Goal: Task Accomplishment & Management: Complete application form

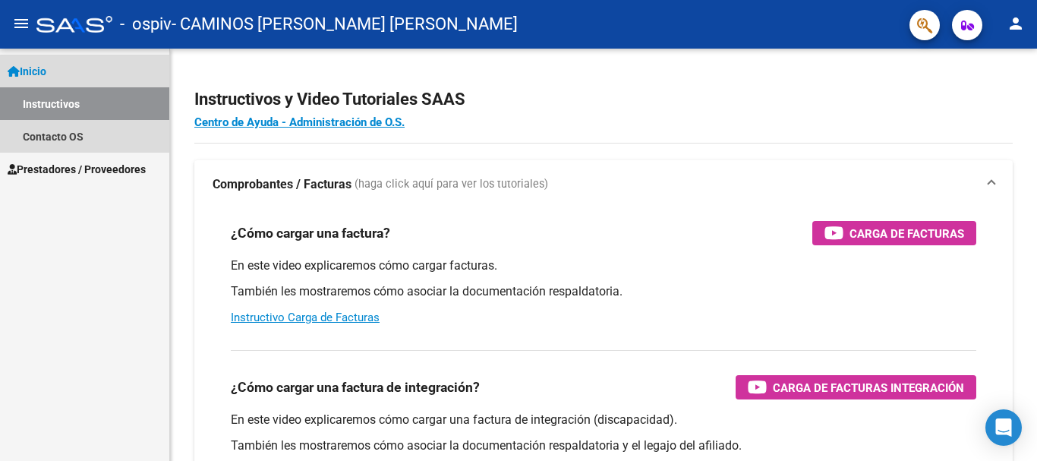
click at [55, 69] on link "Inicio" at bounding box center [84, 71] width 169 height 33
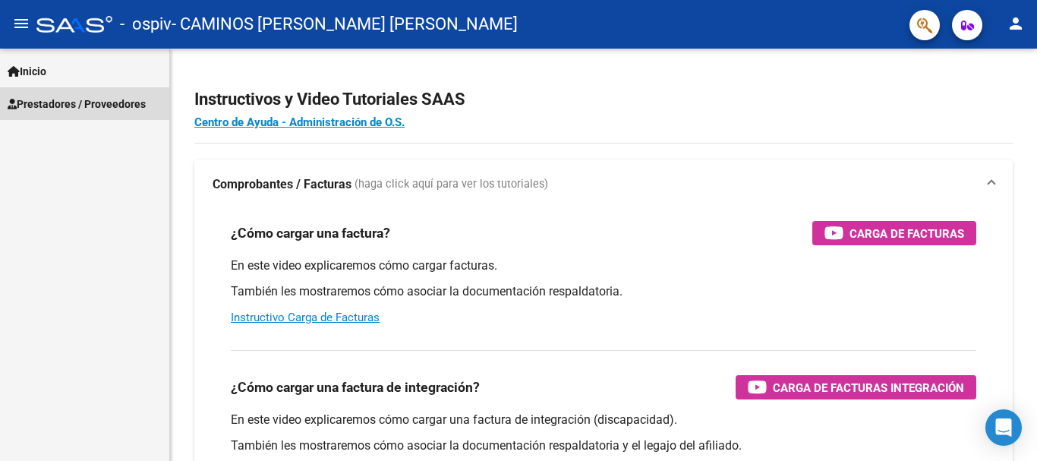
click at [70, 103] on span "Prestadores / Proveedores" at bounding box center [77, 104] width 138 height 17
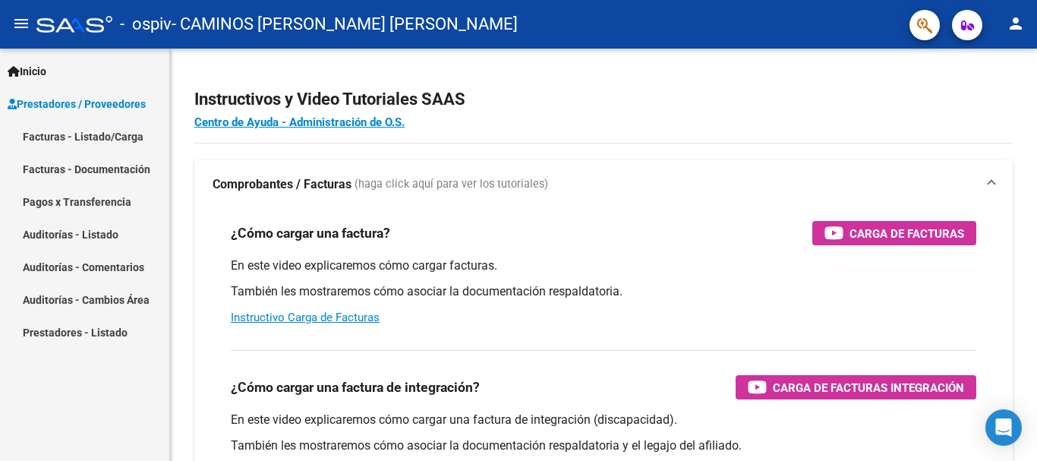
click at [68, 127] on link "Facturas - Listado/Carga" at bounding box center [84, 136] width 169 height 33
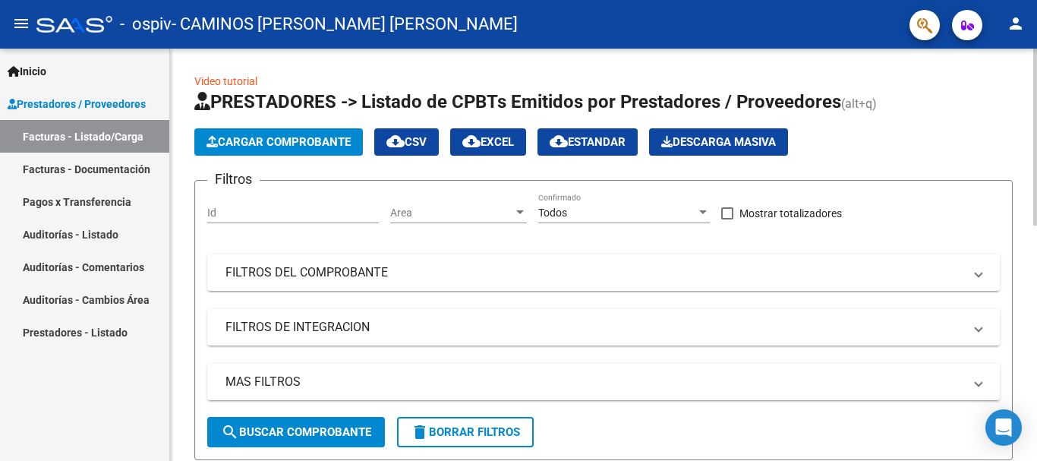
click at [258, 139] on span "Cargar Comprobante" at bounding box center [278, 142] width 144 height 14
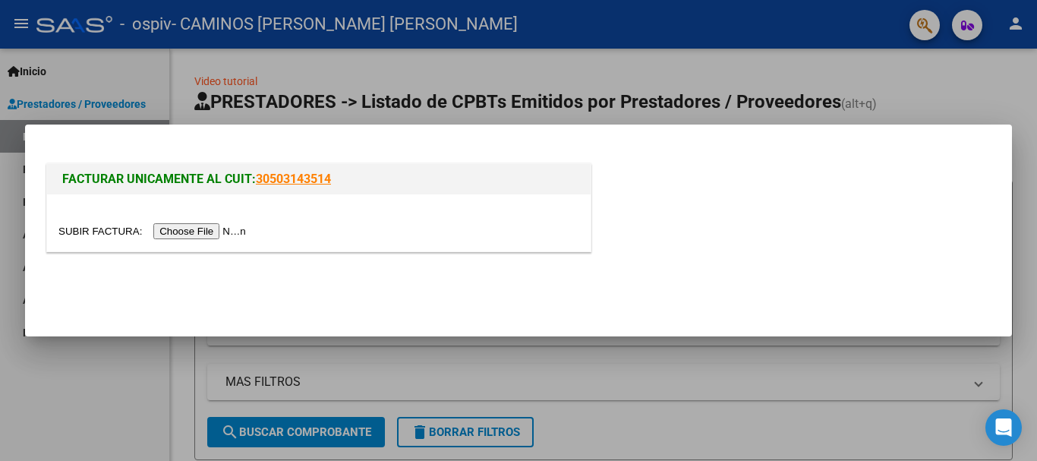
click at [224, 233] on input "file" at bounding box center [154, 231] width 192 height 16
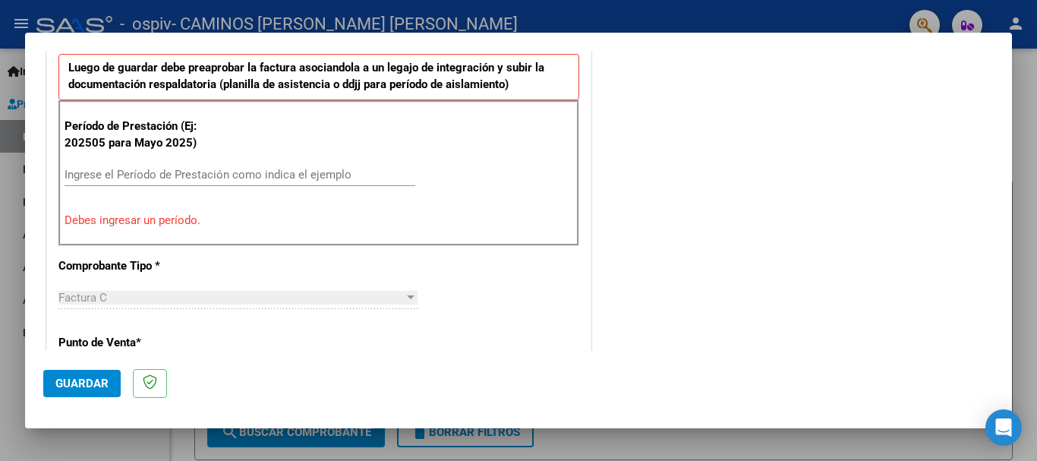
scroll to position [455, 0]
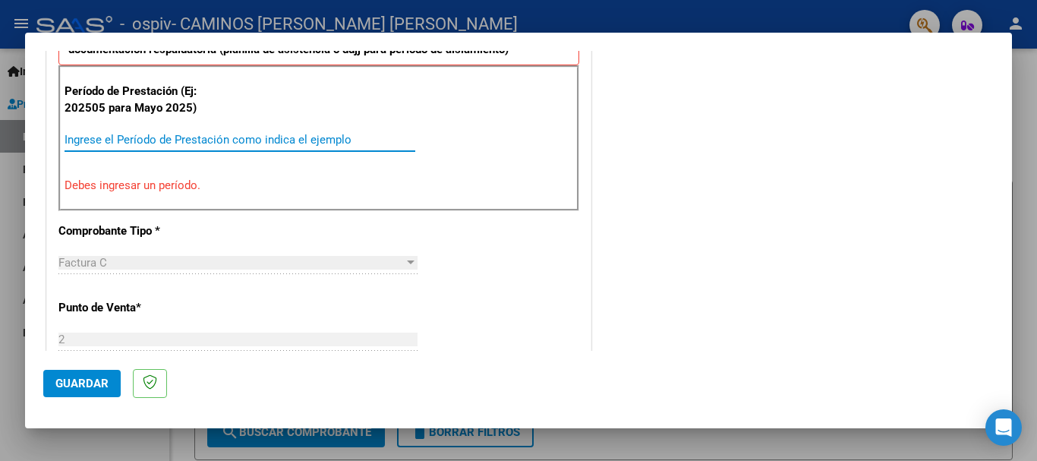
click at [118, 137] on input "Ingrese el Período de Prestación como indica el ejemplo" at bounding box center [240, 140] width 351 height 14
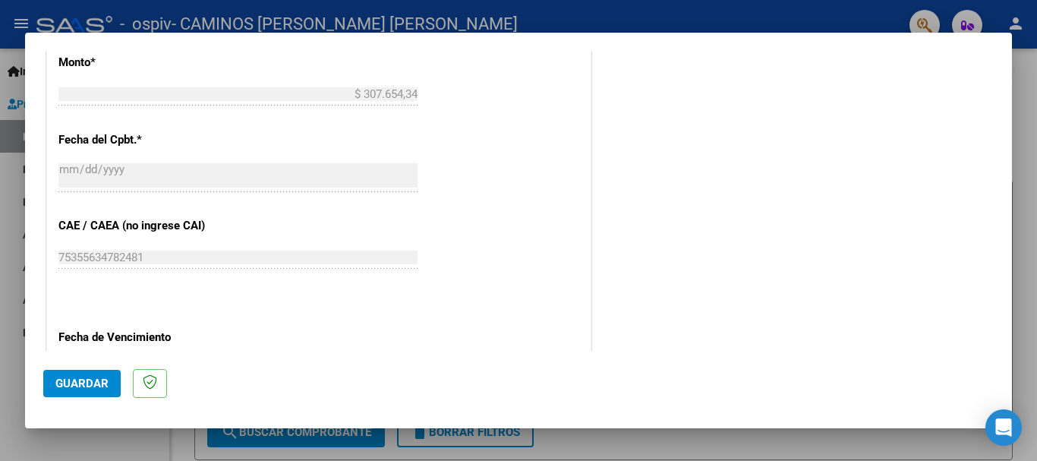
scroll to position [835, 0]
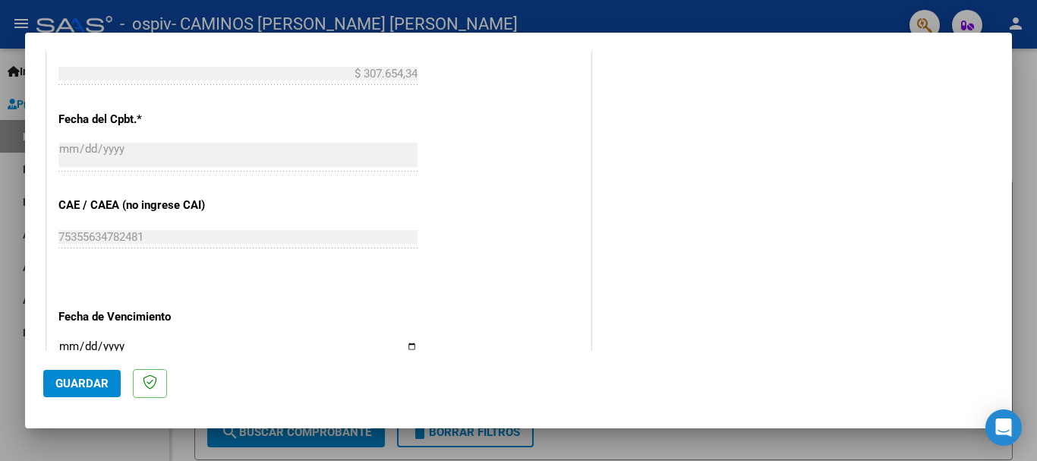
type input "202508"
click at [82, 376] on span "Guardar" at bounding box center [81, 383] width 53 height 14
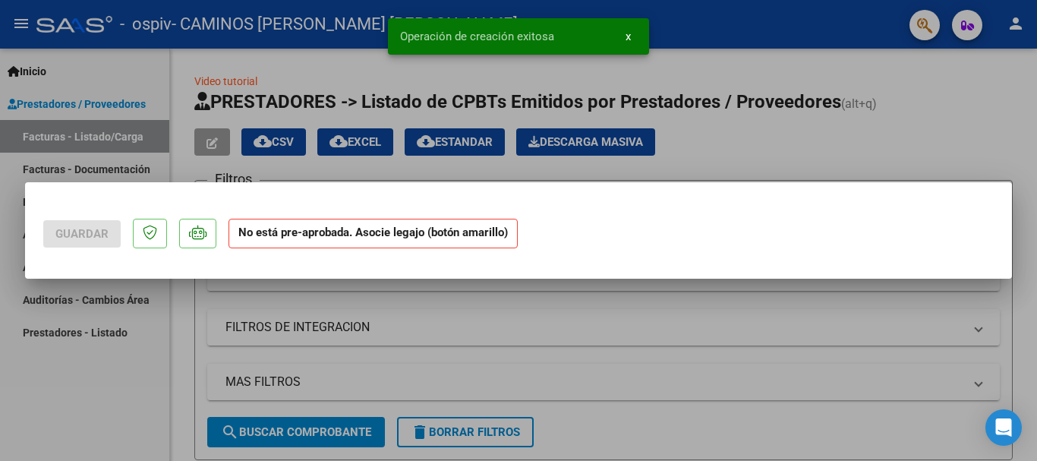
scroll to position [0, 0]
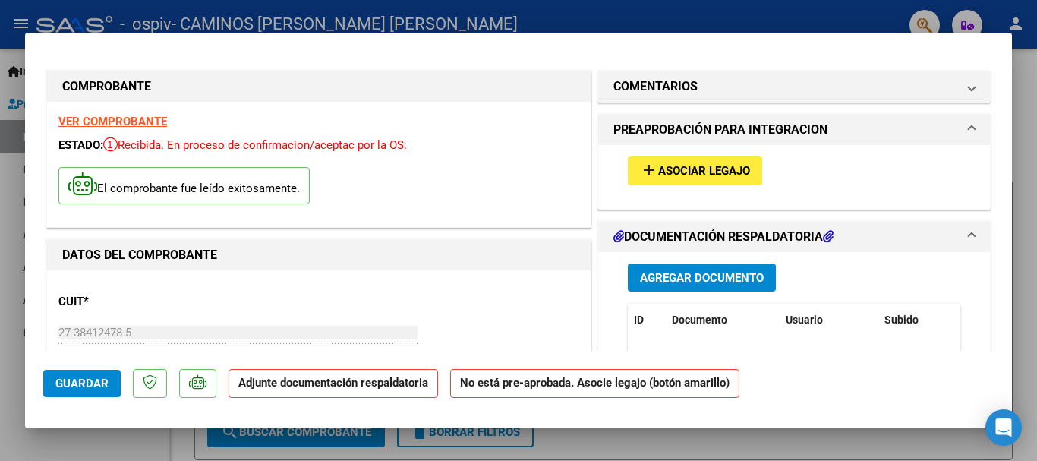
click at [676, 167] on span "Asociar Legajo" at bounding box center [704, 172] width 92 height 14
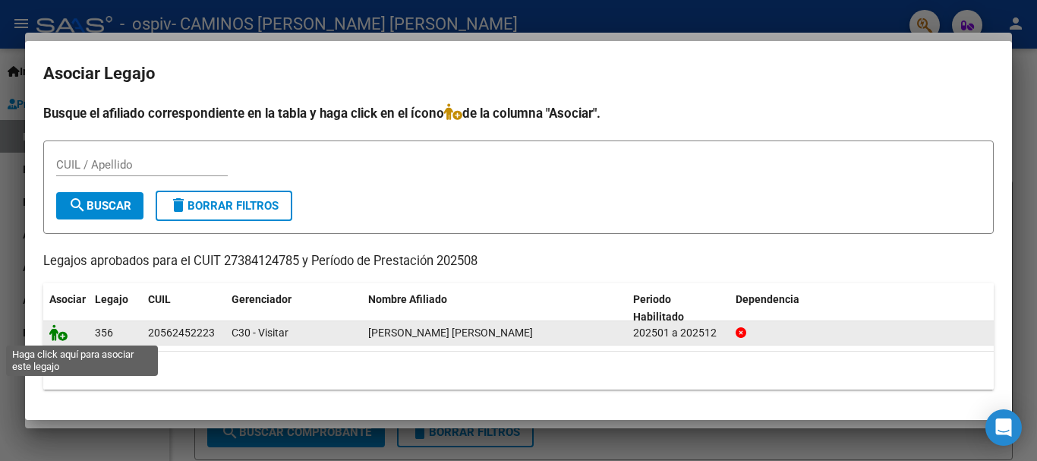
click at [60, 335] on icon at bounding box center [58, 332] width 18 height 17
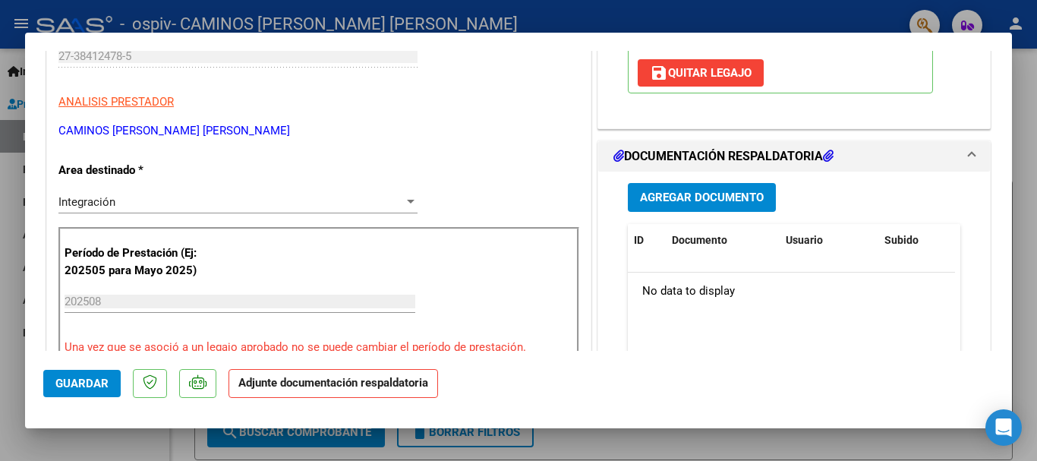
scroll to position [304, 0]
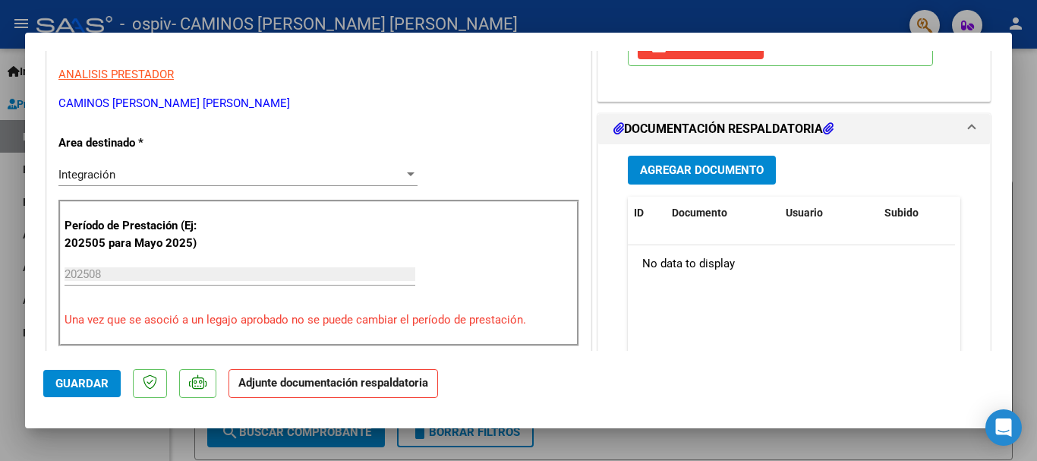
click at [691, 178] on span "Agregar Documento" at bounding box center [702, 171] width 124 height 14
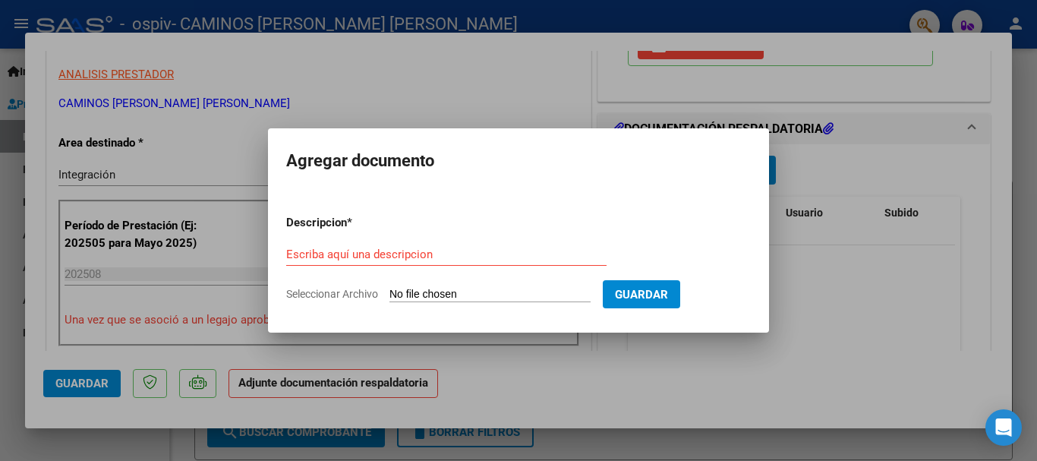
click at [420, 257] on input "Escriba aquí una descripcion" at bounding box center [446, 254] width 320 height 14
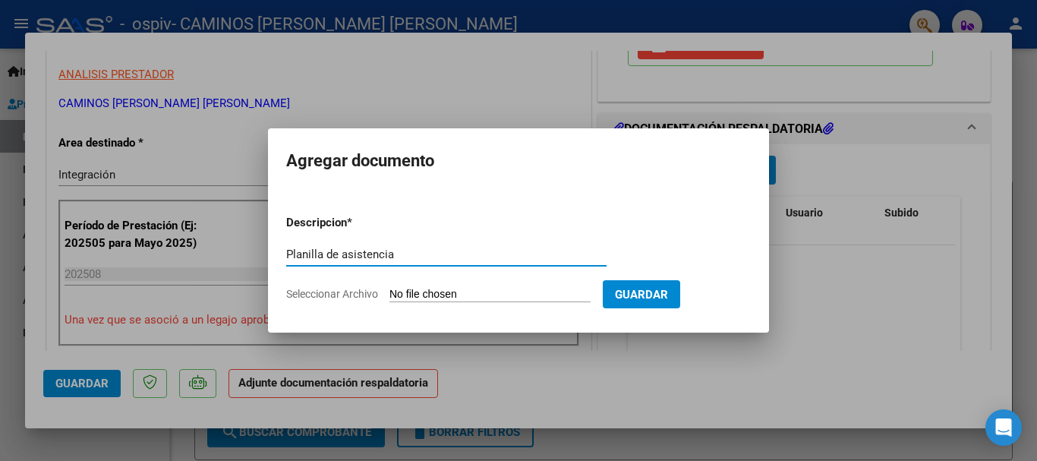
type input "Planilla de asistencia"
click at [479, 290] on input "Seleccionar Archivo" at bounding box center [489, 295] width 201 height 14
type input "C:\fakepath\Planilla de asistencia Scala G agosto.pdf"
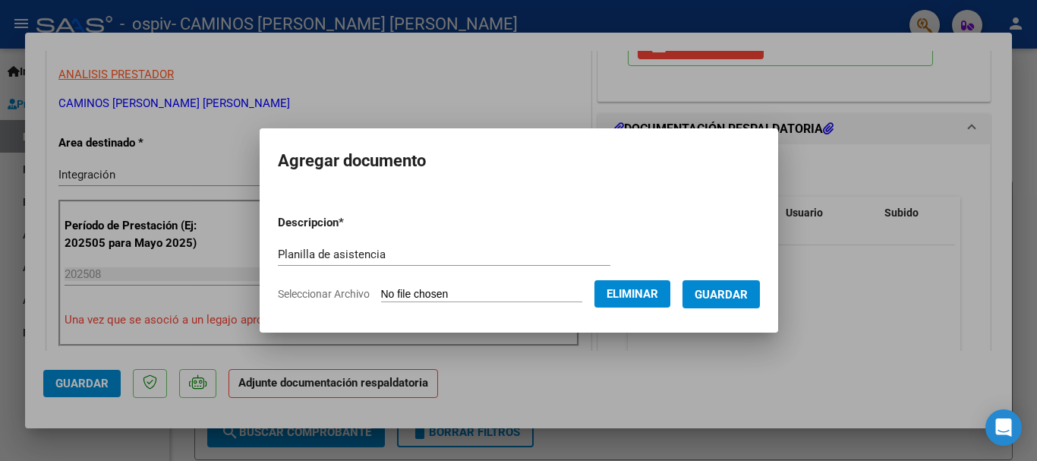
click at [725, 296] on span "Guardar" at bounding box center [720, 295] width 53 height 14
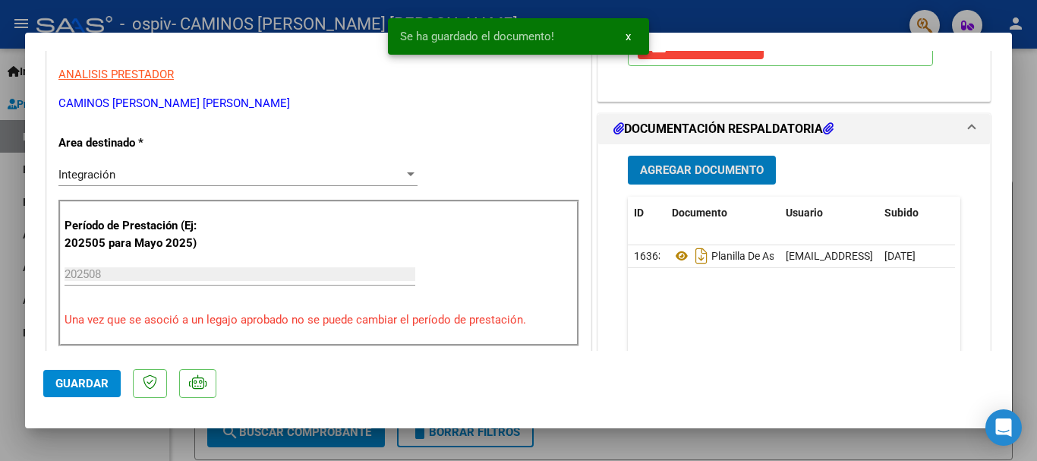
click at [682, 175] on button "Agregar Documento" at bounding box center [702, 170] width 148 height 28
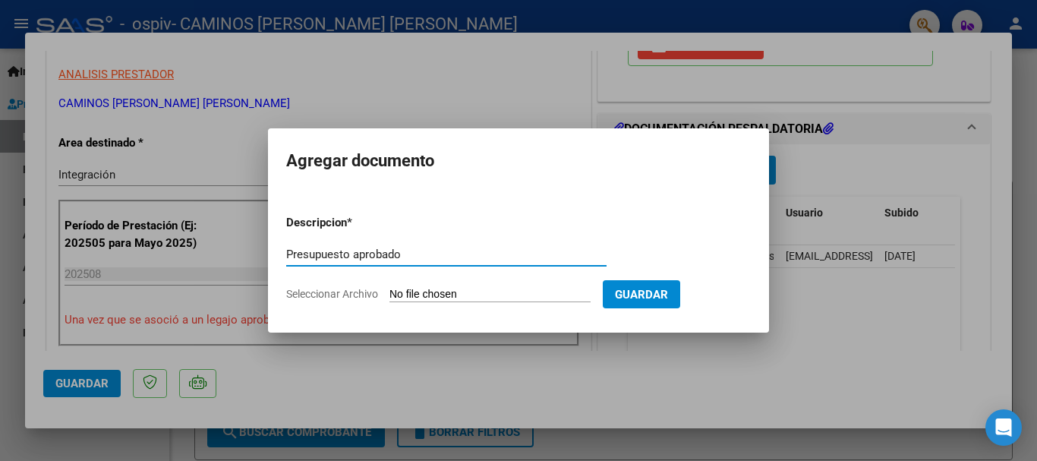
type input "Presupuesto aprobado"
click at [442, 295] on input "Seleccionar Archivo" at bounding box center [489, 295] width 201 height 14
type input "C:\fakepath\Presupuesto aprobado.pdf"
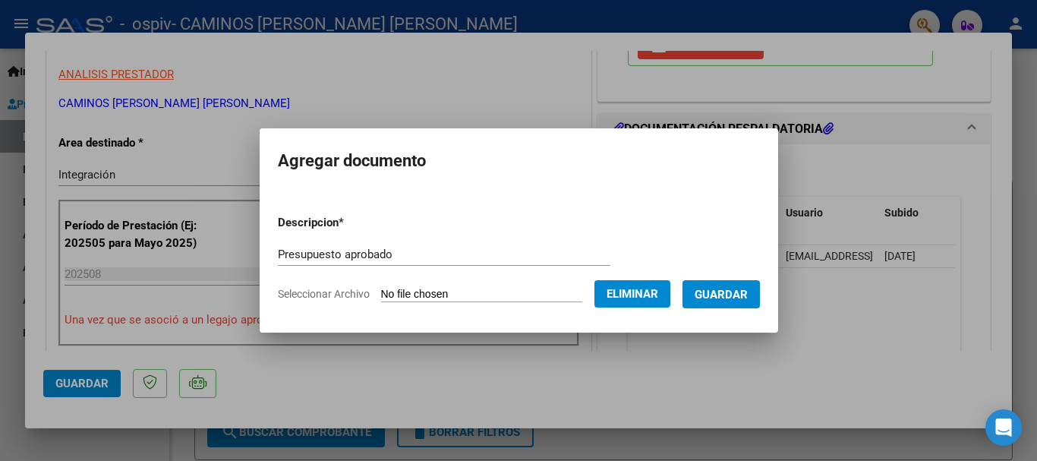
click at [728, 298] on span "Guardar" at bounding box center [720, 295] width 53 height 14
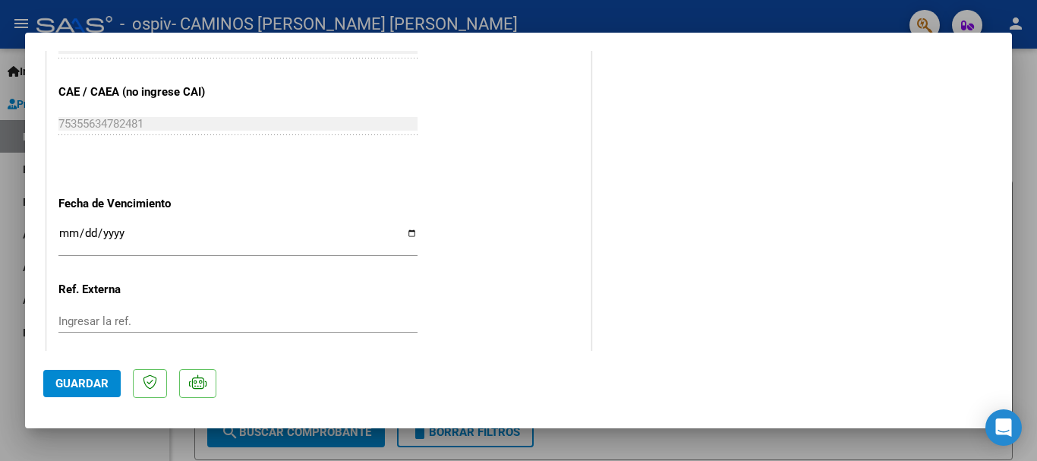
scroll to position [1059, 0]
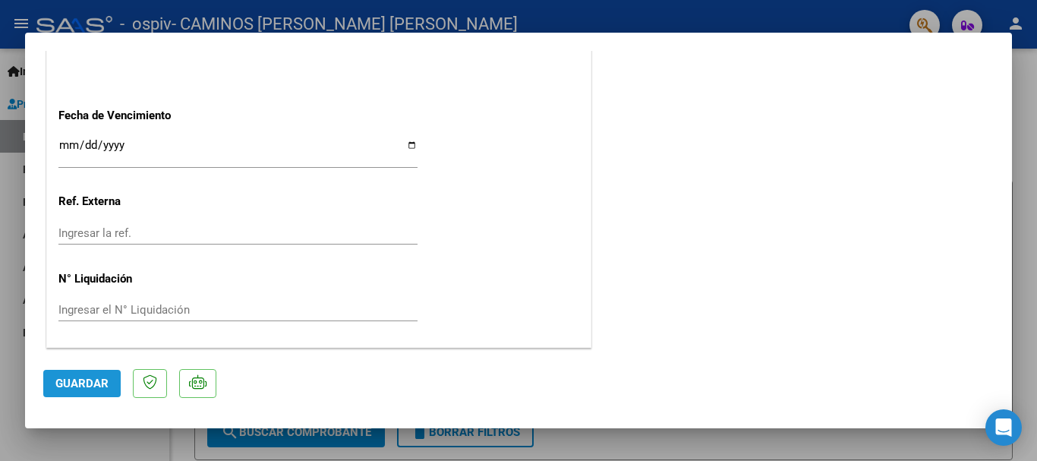
click at [76, 379] on span "Guardar" at bounding box center [81, 383] width 53 height 14
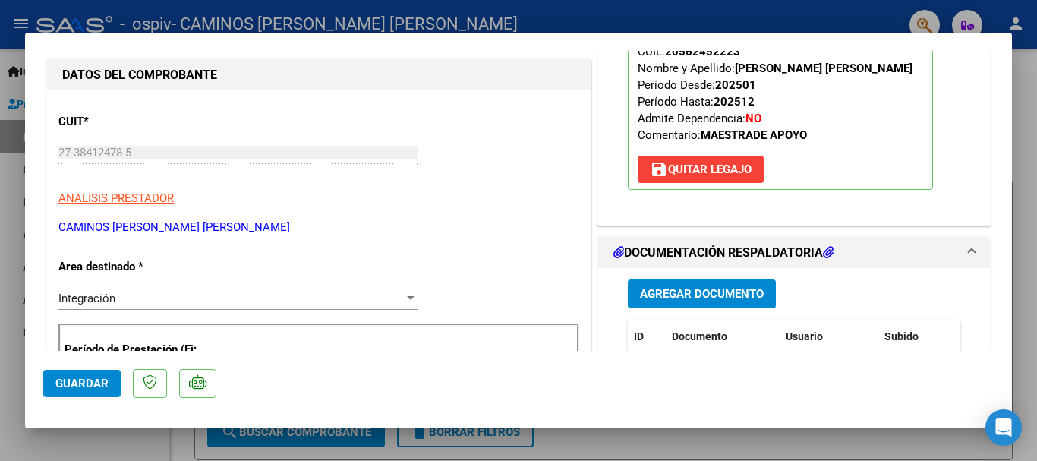
scroll to position [0, 0]
